Goal: Task Accomplishment & Management: Complete application form

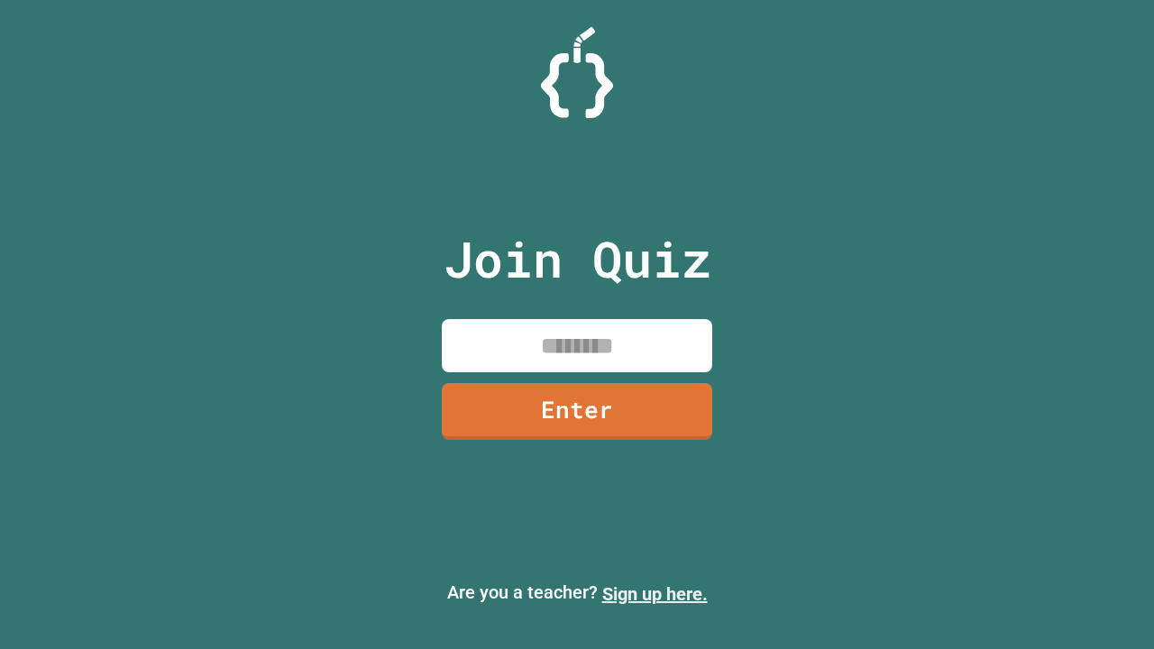
click at [655, 594] on link "Sign up here." at bounding box center [655, 594] width 106 height 22
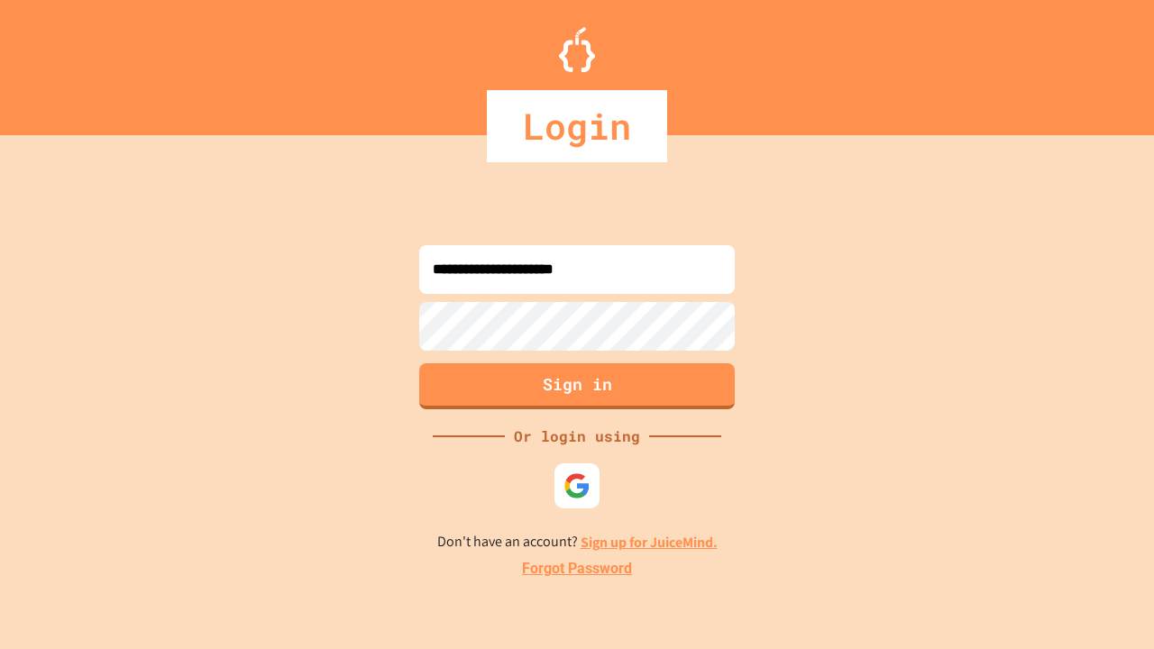
type input "**********"
